Goal: Transaction & Acquisition: Subscribe to service/newsletter

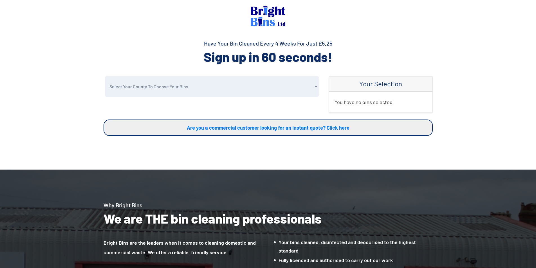
click at [219, 89] on select "Select Your County To Choose Your Bins Cheshire Conwy Denbighshire Flintshire S…" at bounding box center [212, 86] width 214 height 21
select select "Cheshire"
click at [105, 76] on select "Select Your County To Choose Your Bins Cheshire Conwy Denbighshire Flintshire S…" at bounding box center [212, 86] width 214 height 21
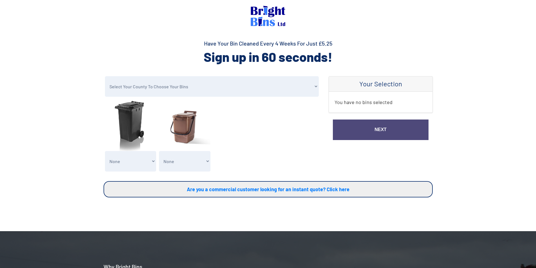
click at [132, 168] on select "None General Waste Bin - X1 (£5.25) General Waste Bin - X2 (£10.50) General Was…" at bounding box center [130, 161] width 51 height 21
select select "1"
click at [105, 151] on select "None General Waste Bin - X1 (£5.25) General Waste Bin - X2 (£10.50) General Was…" at bounding box center [130, 161] width 51 height 21
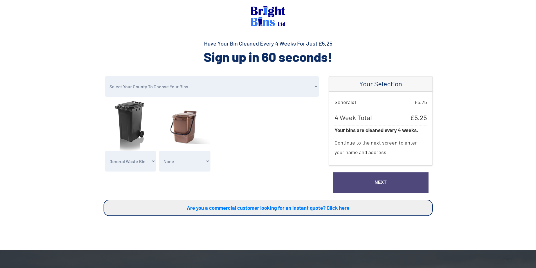
click at [203, 163] on select "None Clean my 1 Food Waste Bin - £2.00 Clean my 2 Food Waste Bins - £4.00 Clean…" at bounding box center [184, 161] width 51 height 21
click at [307, 145] on form "Select Your County To Choose Your Bins Cheshire Conwy Denbighshire Flintshire S…" at bounding box center [211, 125] width 217 height 98
click at [303, 86] on select "Select Your County To Choose Your Bins Cheshire Conwy Denbighshire Flintshire S…" at bounding box center [212, 86] width 214 height 21
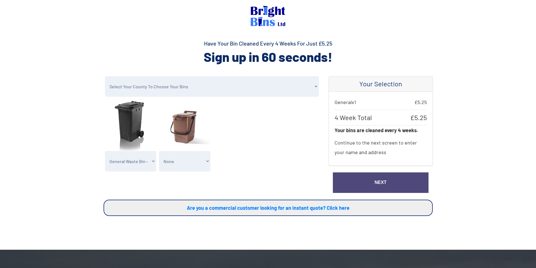
click at [402, 186] on link "Next" at bounding box center [381, 182] width 96 height 21
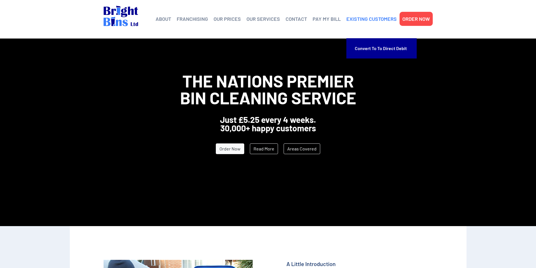
click at [370, 18] on link "EXISTING CUSTOMERS" at bounding box center [371, 19] width 50 height 8
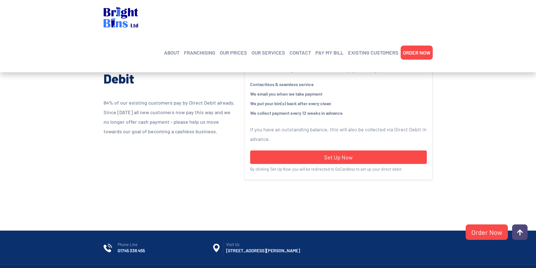
scroll to position [141, 0]
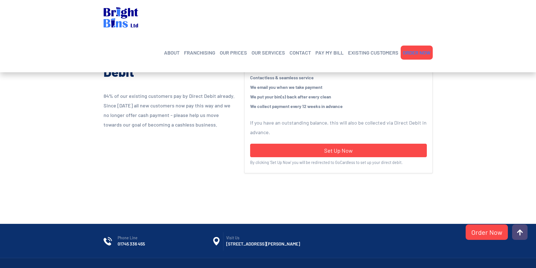
click at [419, 48] on link "ORDER NOW" at bounding box center [417, 52] width 28 height 8
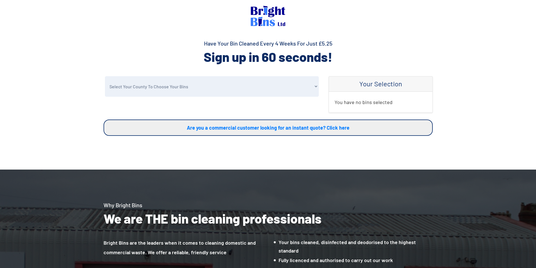
click at [268, 78] on select "Select Your County To Choose Your Bins Cheshire Conwy Denbighshire Flintshire S…" at bounding box center [212, 86] width 214 height 21
click at [105, 76] on select "Select Your County To Choose Your Bins Cheshire Conwy Denbighshire Flintshire S…" at bounding box center [212, 86] width 214 height 21
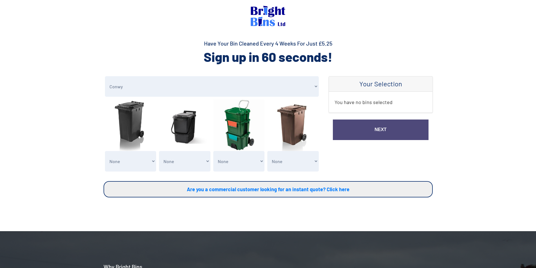
click at [272, 79] on select "Select Your County To Choose Your Bins Cheshire Conwy Denbighshire Flintshire S…" at bounding box center [212, 86] width 214 height 21
click at [105, 76] on select "Select Your County To Choose Your Bins Cheshire Conwy Denbighshire Flintshire S…" at bounding box center [212, 86] width 214 height 21
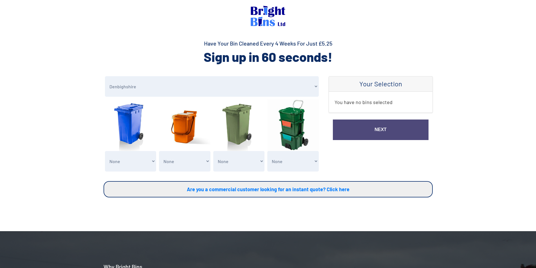
click at [253, 80] on select "Select Your County To Choose Your Bins Cheshire Conwy Denbighshire Flintshire S…" at bounding box center [212, 86] width 214 height 21
click at [105, 76] on select "Select Your County To Choose Your Bins Cheshire Conwy Denbighshire Flintshire S…" at bounding box center [212, 86] width 214 height 21
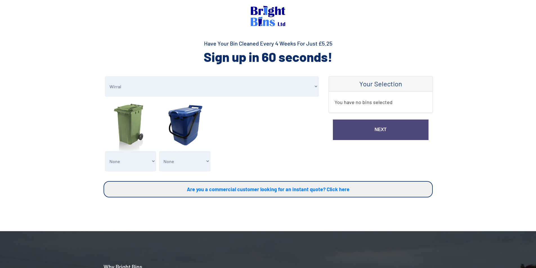
click at [224, 79] on select "Select Your County To Choose Your Bins Cheshire Conwy Denbighshire Flintshire S…" at bounding box center [212, 86] width 214 height 21
click at [105, 76] on select "Select Your County To Choose Your Bins Cheshire Conwy Denbighshire Flintshire S…" at bounding box center [212, 86] width 214 height 21
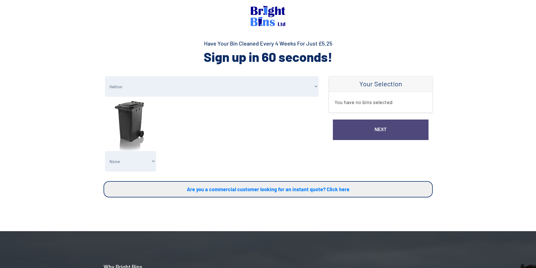
click at [213, 89] on select "Select Your County To Choose Your Bins Cheshire Conwy Denbighshire Flintshire S…" at bounding box center [212, 86] width 214 height 21
select select "Other"
click at [105, 76] on select "Select Your County To Choose Your Bins Cheshire Conwy Denbighshire Flintshire S…" at bounding box center [212, 86] width 214 height 21
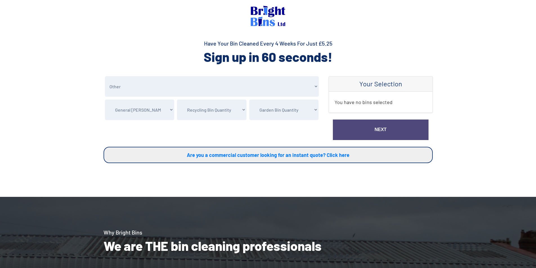
click at [167, 107] on select "General Bin Quantity Clean my 1 General Waste Bin - £5.25 Clean my 2 General Wa…" at bounding box center [139, 110] width 69 height 21
click at [239, 114] on select "Recycling Bin Quantity Recycling Waste Bin - X1 (£5.25) Recycling Waste Bin - X…" at bounding box center [211, 110] width 69 height 21
click at [213, 32] on section "Have Your Bin Cleaned Every 4 Weeks For Just £5.25 Sign up in 60 seconds!" at bounding box center [268, 46] width 536 height 37
